Goal: Navigation & Orientation: Find specific page/section

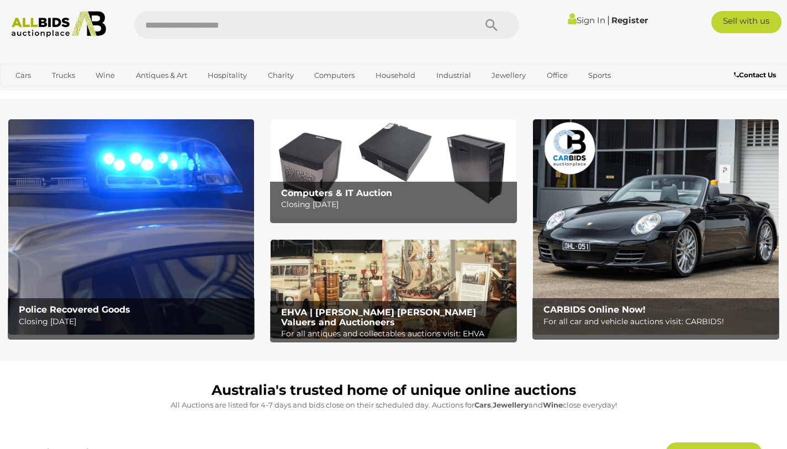
click at [584, 21] on link "Sign In" at bounding box center [587, 20] width 38 height 10
click at [539, 19] on icon at bounding box center [542, 21] width 12 height 20
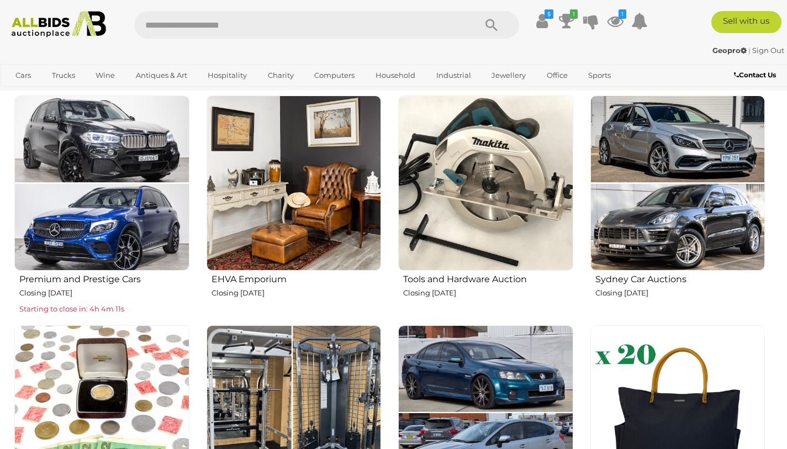
scroll to position [552, 0]
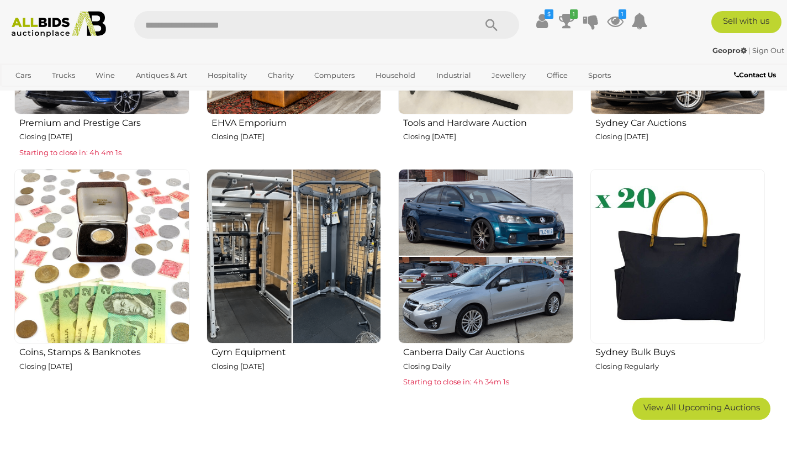
click at [509, 301] on img at bounding box center [485, 256] width 175 height 175
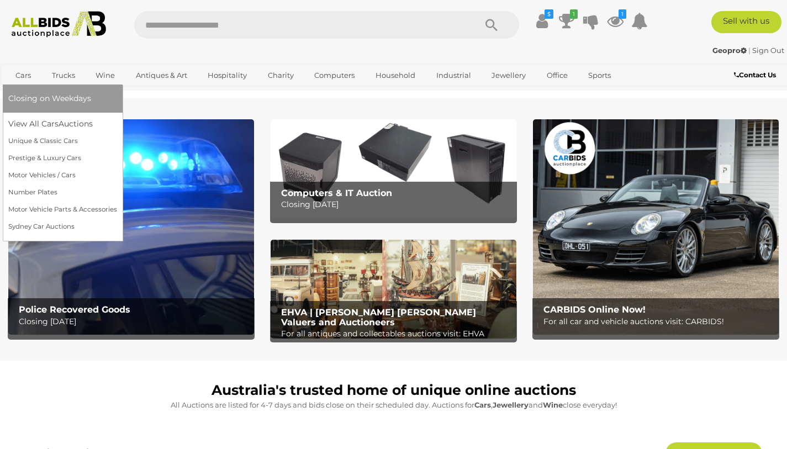
click at [24, 75] on link "Cars" at bounding box center [23, 75] width 30 height 18
